Goal: Transaction & Acquisition: Purchase product/service

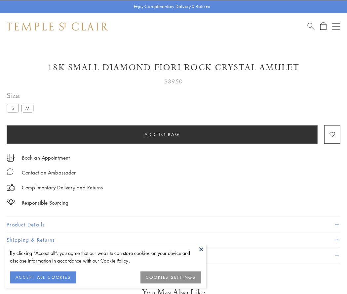
scroll to position [36, 0]
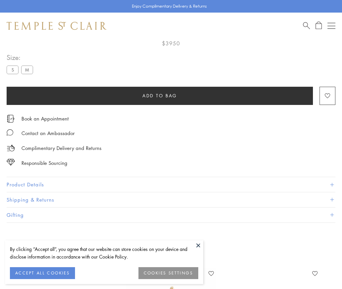
click at [160, 95] on span "Add to bag" at bounding box center [159, 95] width 35 height 7
